Goal: Task Accomplishment & Management: Manage account settings

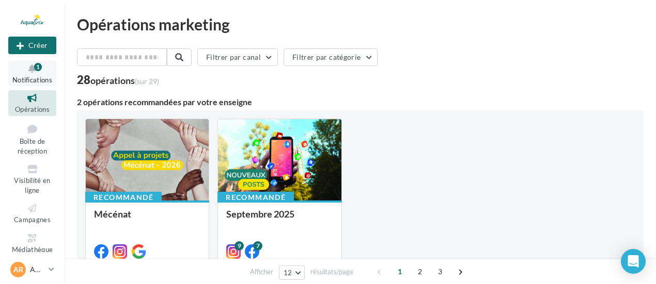
click at [19, 67] on icon at bounding box center [32, 69] width 42 height 12
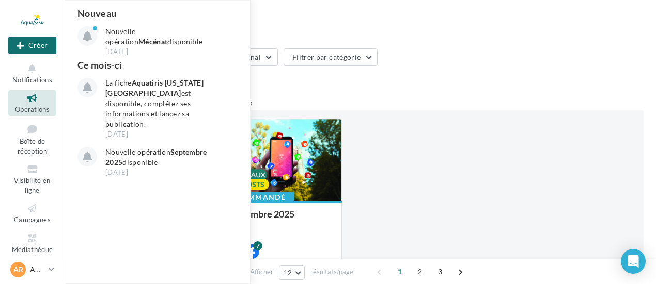
click at [25, 105] on link "Opérations" at bounding box center [32, 102] width 48 height 25
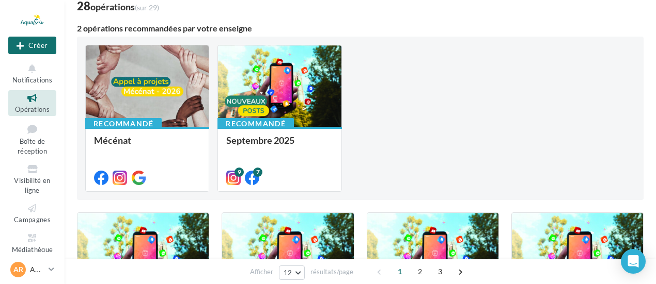
scroll to position [52, 0]
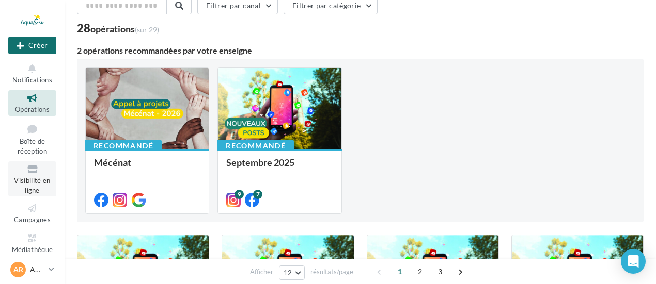
click at [23, 179] on span "Visibilité en ligne" at bounding box center [32, 186] width 36 height 18
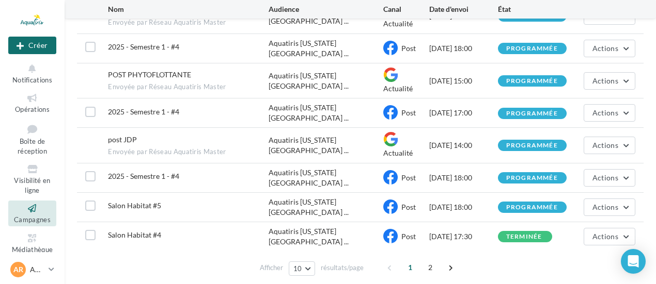
scroll to position [213, 0]
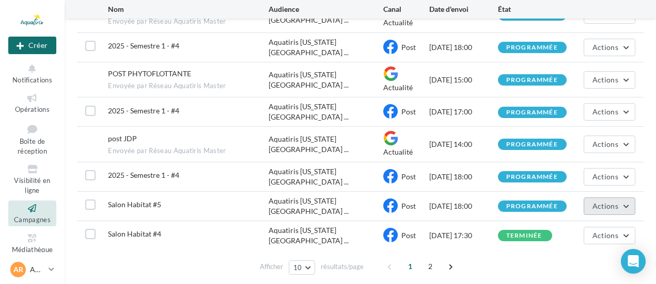
click at [614, 202] on span "Actions" at bounding box center [605, 206] width 26 height 9
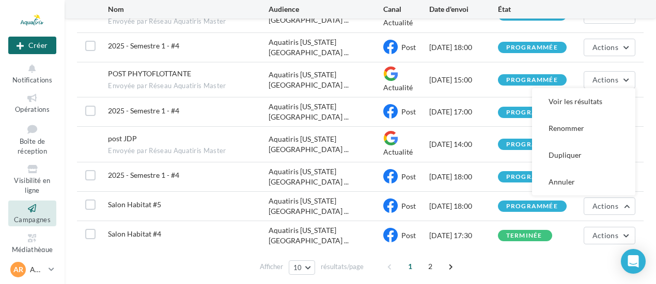
click at [563, 242] on div "**********" at bounding box center [360, 41] width 591 height 508
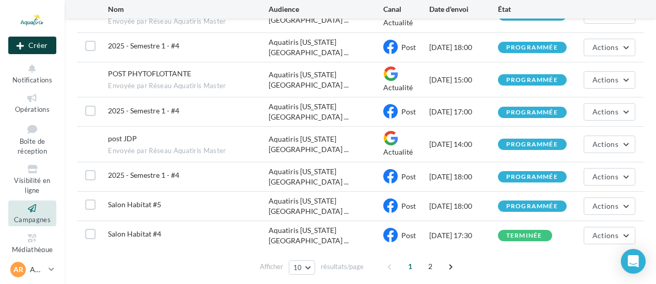
click at [46, 41] on button "Créer" at bounding box center [32, 46] width 48 height 18
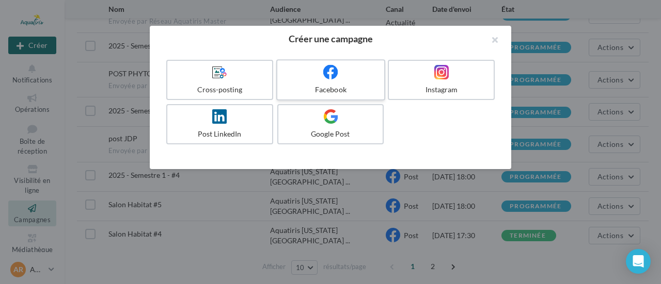
click at [333, 80] on span at bounding box center [330, 73] width 15 height 16
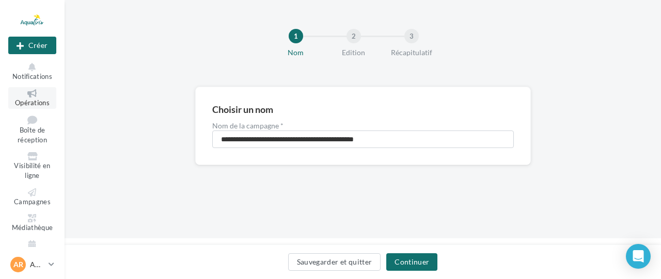
click at [41, 99] on span "Opérations" at bounding box center [32, 103] width 35 height 8
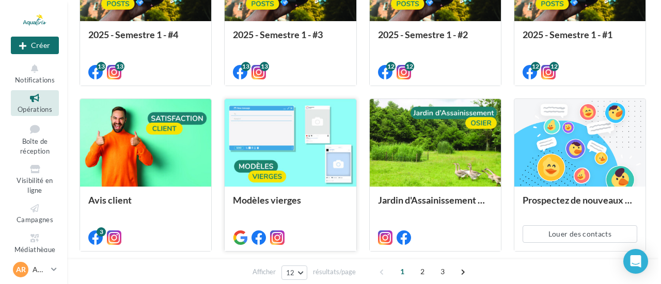
scroll to position [413, 0]
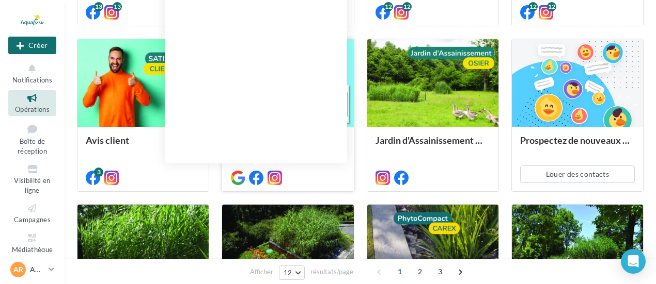
click at [256, 178] on icon at bounding box center [256, 178] width 14 height 14
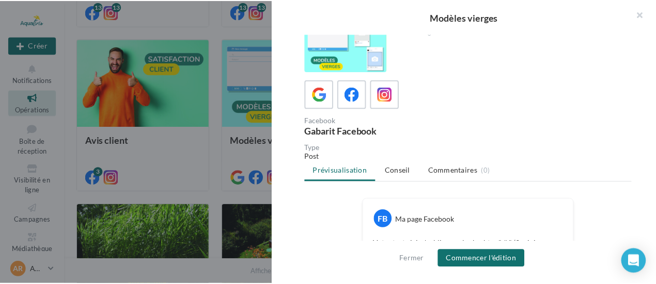
scroll to position [0, 0]
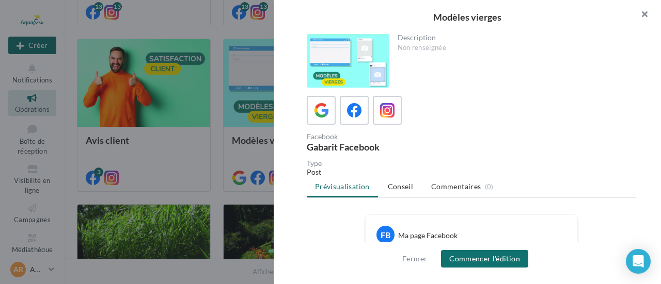
click at [645, 14] on button "button" at bounding box center [639, 15] width 41 height 31
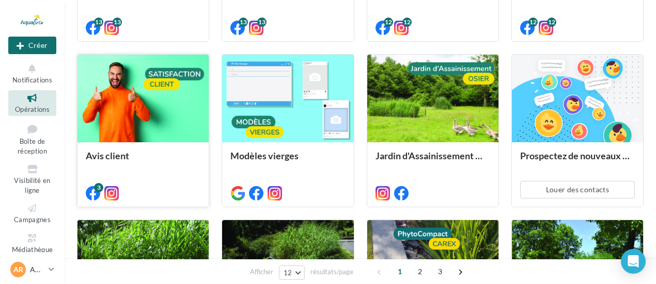
scroll to position [52, 0]
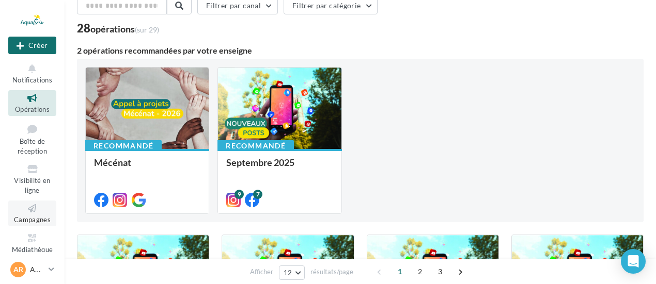
click at [28, 216] on span "Campagnes" at bounding box center [32, 220] width 37 height 8
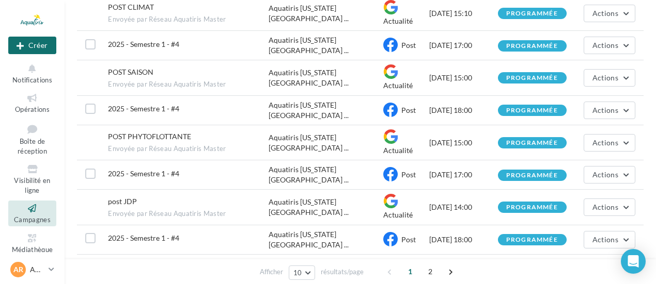
scroll to position [213, 0]
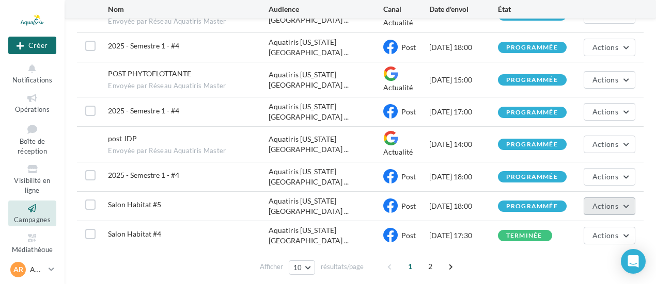
click at [604, 202] on span "Actions" at bounding box center [605, 206] width 26 height 9
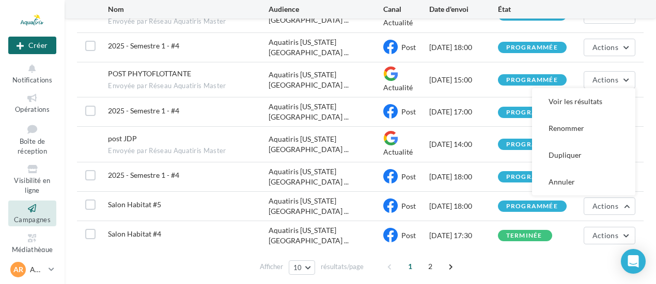
click at [287, 192] on div "Salon Habitat #5 Aquatiris [US_STATE][GEOGRAPHIC_DATA] ... Post [DATE] 18:00 pr…" at bounding box center [360, 206] width 566 height 29
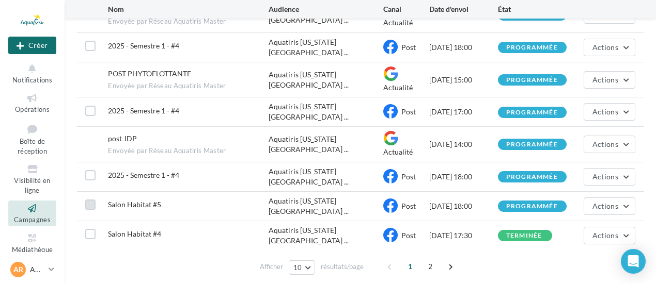
click at [87, 200] on label at bounding box center [90, 205] width 10 height 10
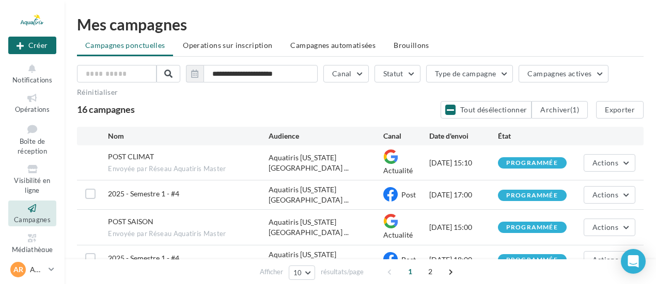
click at [192, 105] on div "16 campagnes Tout désélectionner Archiver (1) Exporter" at bounding box center [360, 110] width 566 height 18
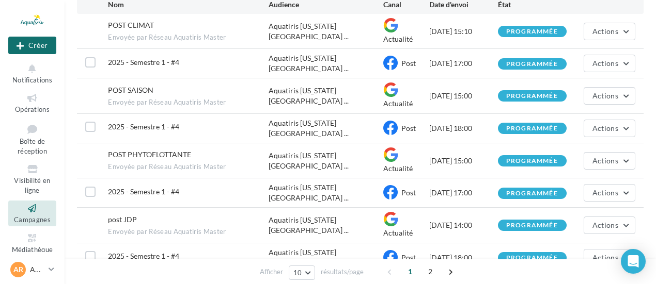
scroll to position [213, 0]
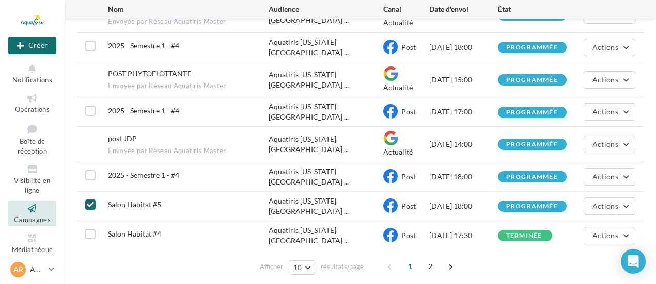
click at [93, 201] on icon at bounding box center [90, 204] width 7 height 7
click at [309, 261] on button "10" at bounding box center [302, 268] width 26 height 14
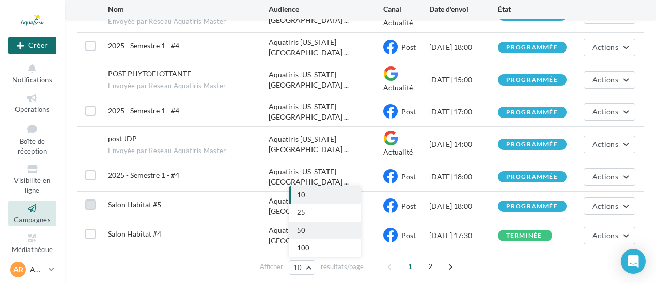
click at [317, 222] on button "50" at bounding box center [325, 231] width 72 height 18
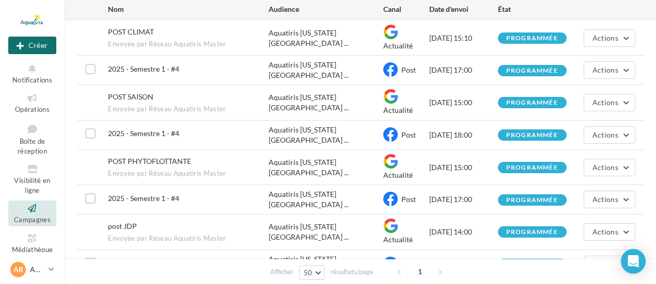
scroll to position [103, 0]
